Goal: Task Accomplishment & Management: Use online tool/utility

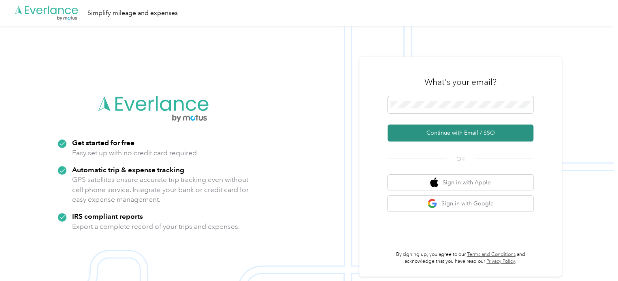
click at [447, 127] on button "Continue with Email / SSO" at bounding box center [461, 133] width 146 height 17
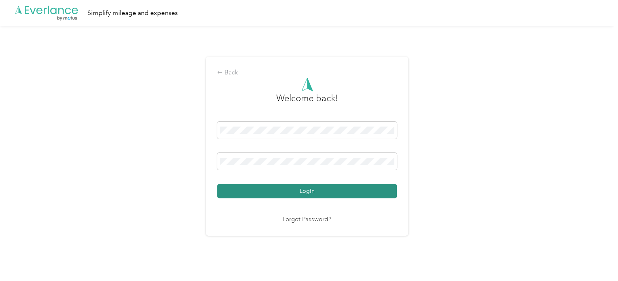
click at [300, 192] on button "Login" at bounding box center [307, 191] width 180 height 14
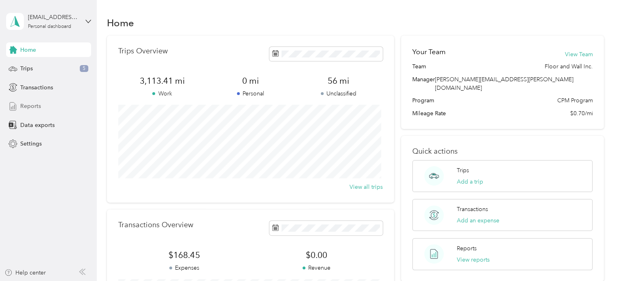
click at [29, 105] on span "Reports" at bounding box center [30, 106] width 21 height 9
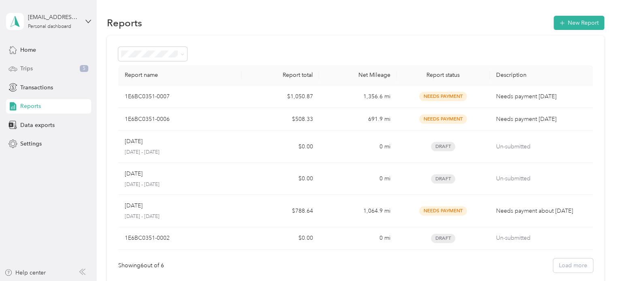
click at [31, 70] on span "Trips" at bounding box center [26, 68] width 13 height 9
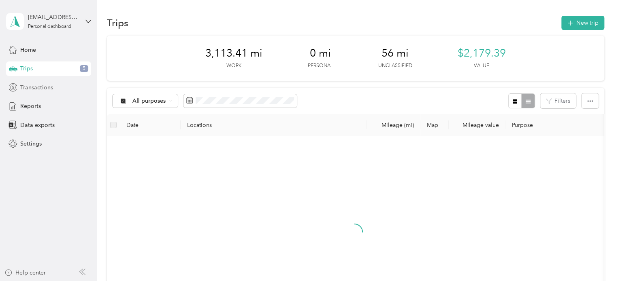
click at [36, 88] on span "Transactions" at bounding box center [36, 87] width 33 height 9
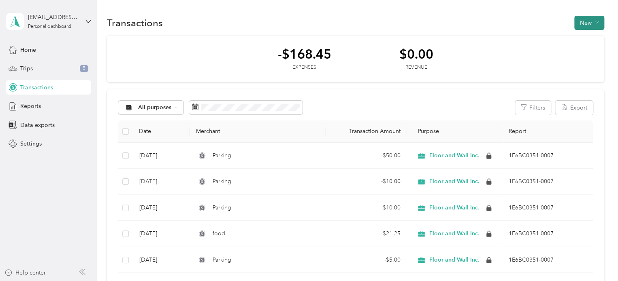
click at [578, 23] on button "New" at bounding box center [589, 23] width 30 height 14
click at [587, 41] on span "Expense" at bounding box center [585, 38] width 22 height 9
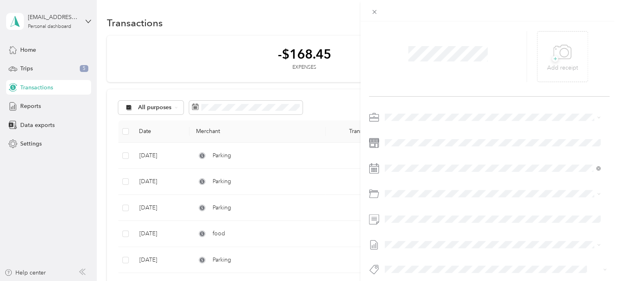
scroll to position [37, 0]
click at [562, 43] on icon at bounding box center [564, 46] width 9 height 9
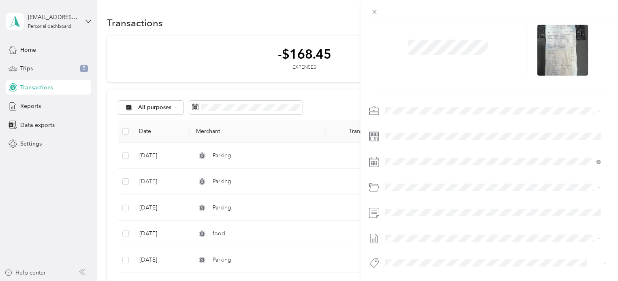
click at [398, 243] on span "None" at bounding box center [392, 246] width 15 height 9
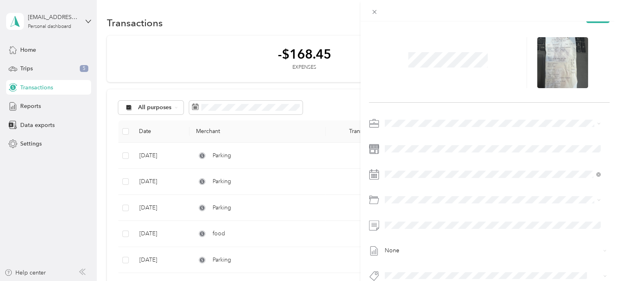
scroll to position [0, 0]
